Goal: Task Accomplishment & Management: Complete application form

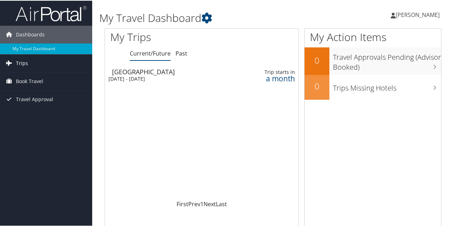
click at [26, 63] on span "Trips" at bounding box center [22, 63] width 12 height 18
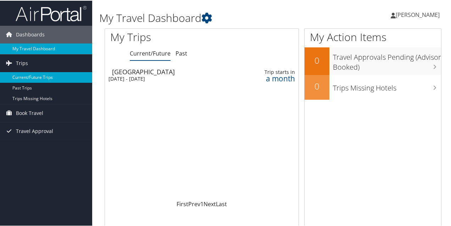
click at [43, 75] on link "Current/Future Trips" at bounding box center [46, 77] width 92 height 11
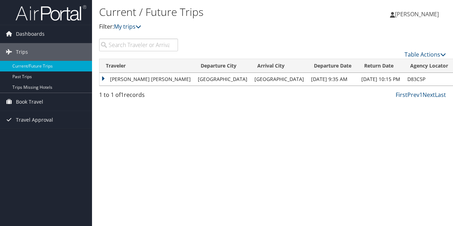
click at [153, 80] on td "[PERSON_NAME] [PERSON_NAME]" at bounding box center [147, 79] width 95 height 13
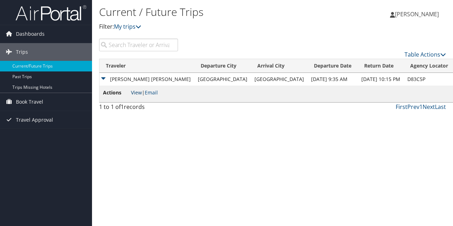
click at [136, 93] on link "View" at bounding box center [136, 92] width 11 height 7
click at [444, 55] on icon at bounding box center [444, 55] width 6 height 6
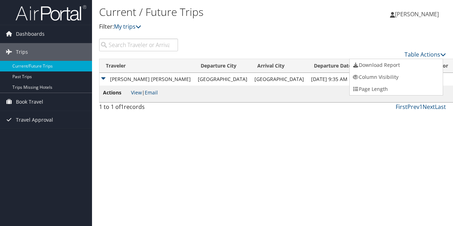
click at [231, 114] on div at bounding box center [226, 113] width 453 height 226
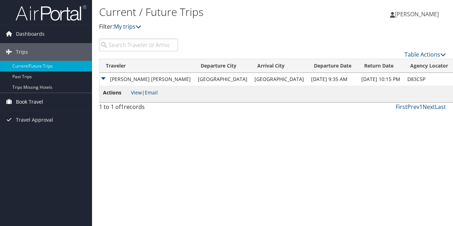
click at [30, 98] on span "Book Travel" at bounding box center [29, 102] width 27 height 18
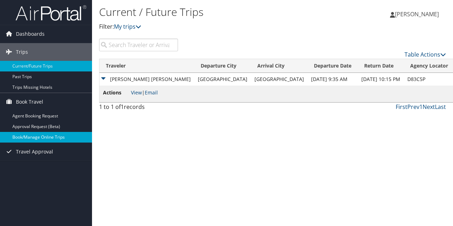
click at [43, 137] on link "Book/Manage Online Trips" at bounding box center [46, 137] width 92 height 11
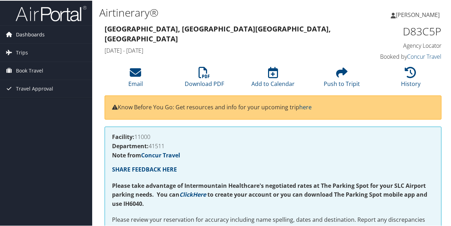
click at [26, 32] on span "Dashboards" at bounding box center [30, 34] width 29 height 18
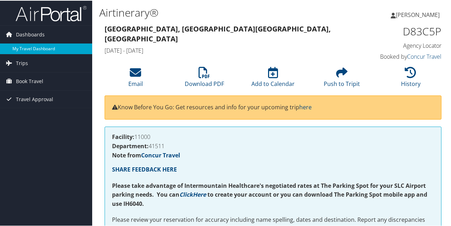
click at [33, 47] on link "My Travel Dashboard" at bounding box center [46, 48] width 92 height 11
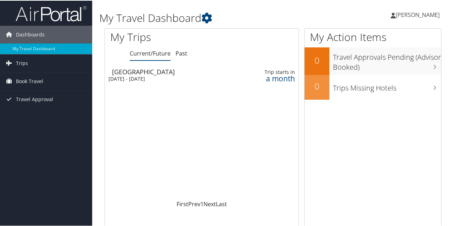
click at [278, 76] on div "a month" at bounding box center [274, 78] width 42 height 6
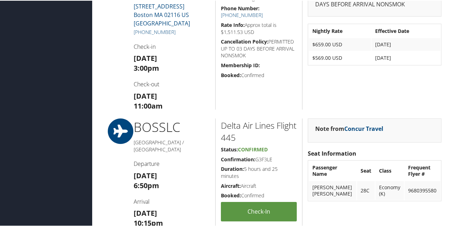
scroll to position [464, 0]
click at [97, 195] on div "Airtinerary® Marco Verdeja Marco Verdeja My Settings Travel Agency Contacts Vie…" at bounding box center [272, 57] width 361 height 1043
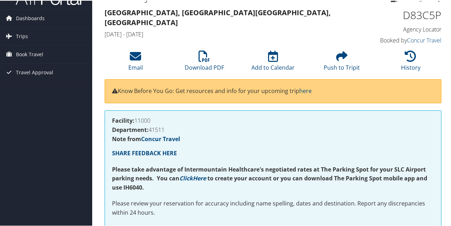
scroll to position [0, 0]
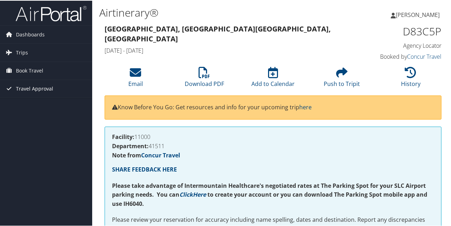
click at [26, 90] on span "Travel Approval" at bounding box center [34, 88] width 37 height 18
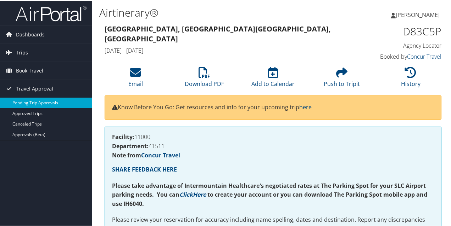
click at [45, 105] on link "Pending Trip Approvals" at bounding box center [46, 102] width 92 height 11
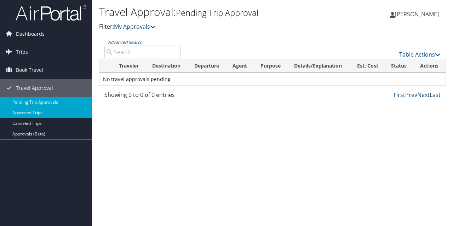
click at [34, 112] on link "Approved Trips" at bounding box center [46, 113] width 92 height 11
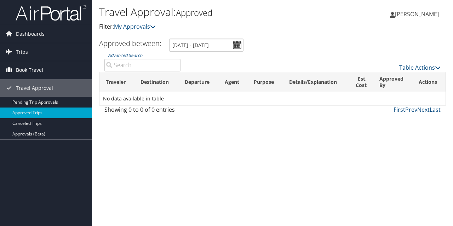
click at [33, 68] on span "Book Travel" at bounding box center [29, 70] width 27 height 18
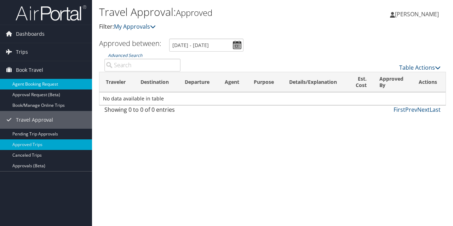
click at [46, 82] on link "Agent Booking Request" at bounding box center [46, 84] width 92 height 11
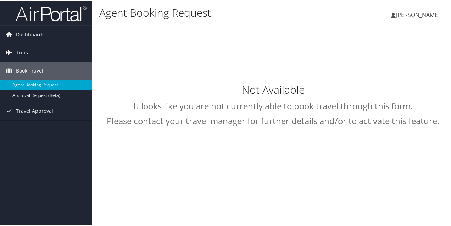
type input "[PERSON_NAME] [PERSON_NAME]"
select select "[EMAIL_ADDRESS][DOMAIN_NAME]"
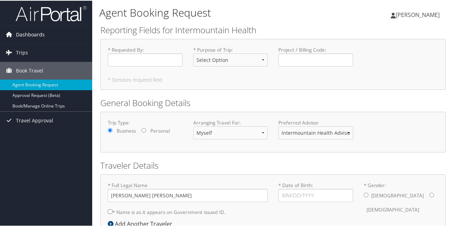
click at [23, 37] on span "Dashboards" at bounding box center [30, 34] width 29 height 18
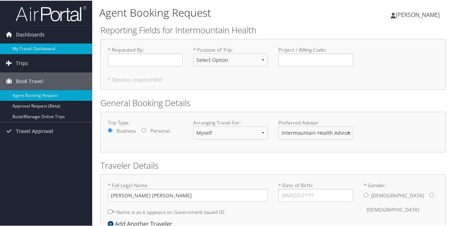
click at [26, 46] on link "My Travel Dashboard" at bounding box center [46, 48] width 92 height 11
